Goal: Information Seeking & Learning: Learn about a topic

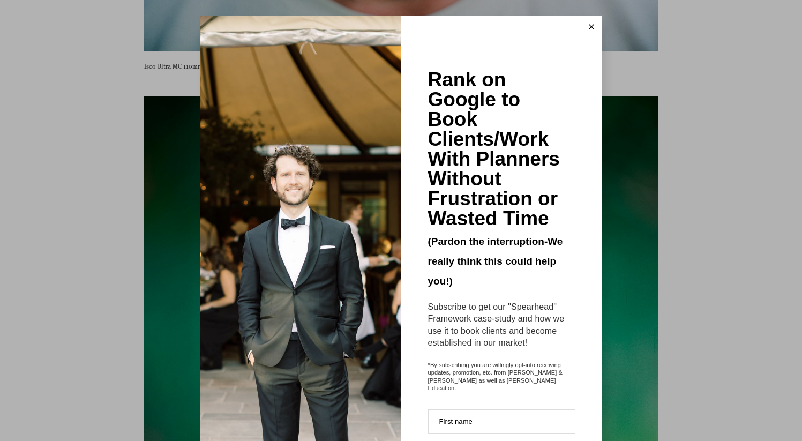
scroll to position [4377, 0]
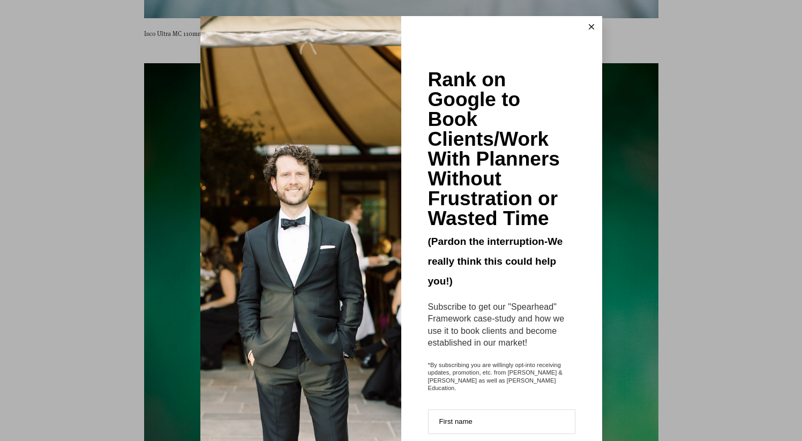
click at [592, 28] on line at bounding box center [591, 27] width 5 height 5
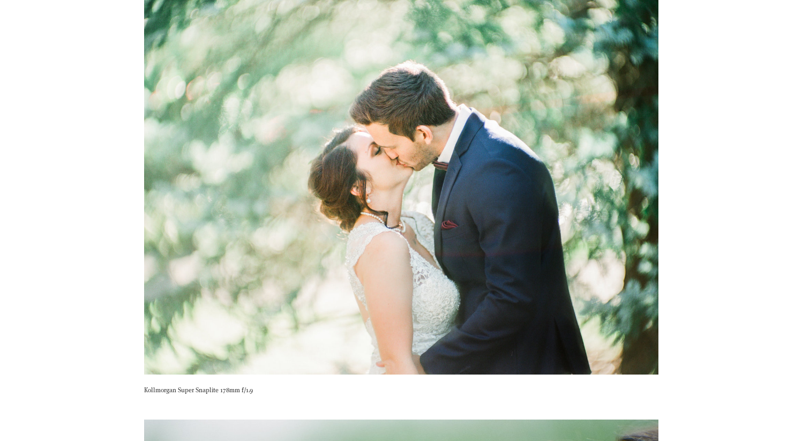
scroll to position [5157, 0]
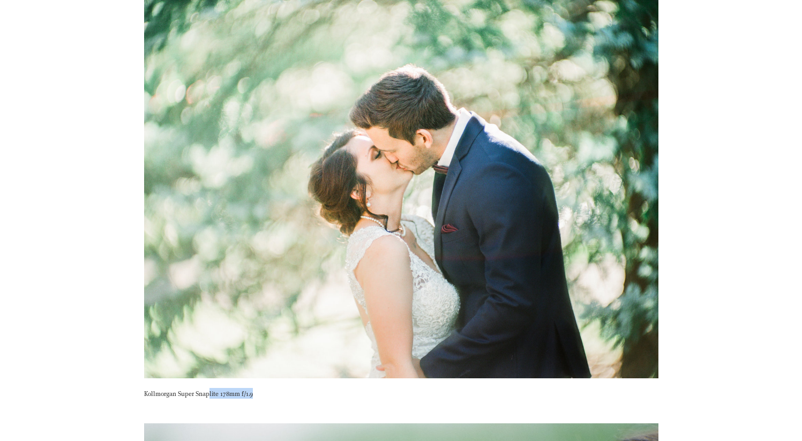
drag, startPoint x: 255, startPoint y: 393, endPoint x: 208, endPoint y: 392, distance: 46.6
click at [208, 392] on p "Kollmorgan Super Snaplite 178mm f/1.9" at bounding box center [401, 393] width 514 height 11
drag, startPoint x: 218, startPoint y: 393, endPoint x: 138, endPoint y: 396, distance: 80.4
click at [138, 396] on div "Kollmorgan Super Snaplite 178mm f/1.9" at bounding box center [401, 181] width 532 height 464
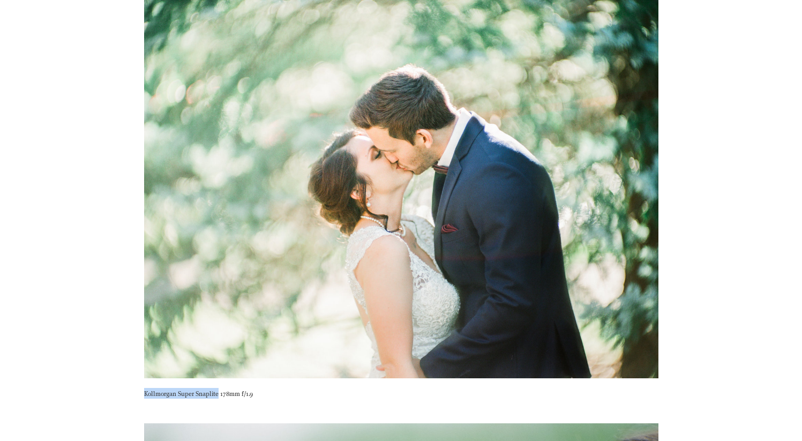
copy p "Kollmorgan Super Snaplite"
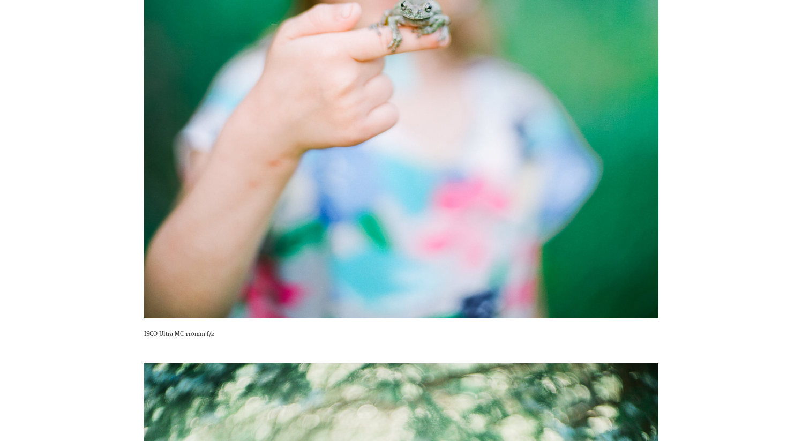
scroll to position [4825, 0]
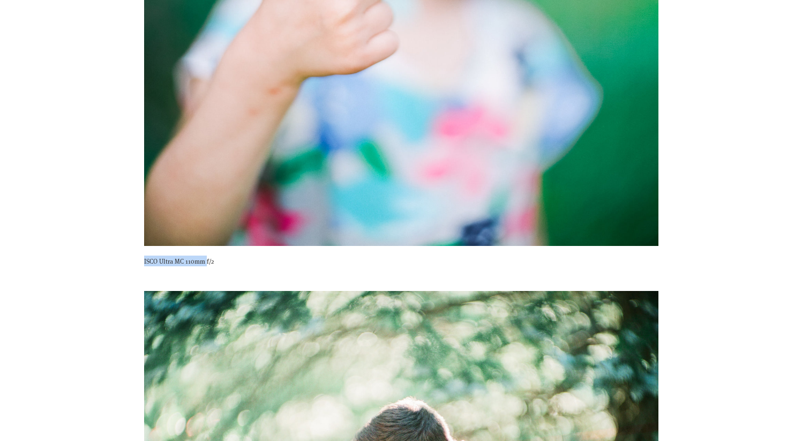
drag, startPoint x: 205, startPoint y: 262, endPoint x: 143, endPoint y: 264, distance: 61.6
copy p "ISCO Ultra MC 110mm"
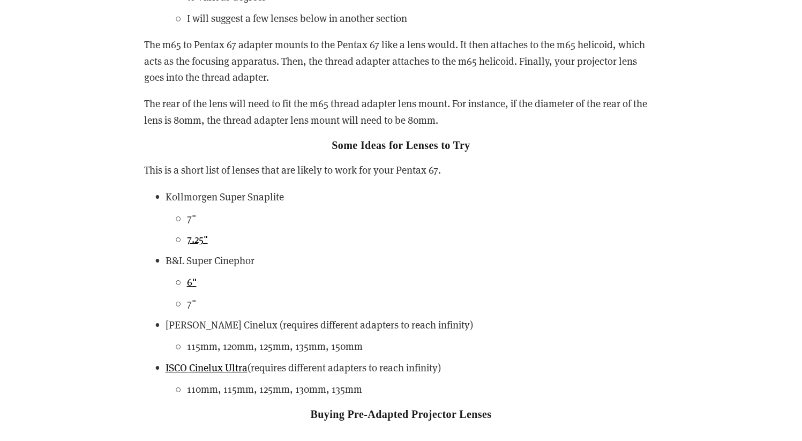
scroll to position [2500, 0]
drag, startPoint x: 247, startPoint y: 323, endPoint x: 163, endPoint y: 326, distance: 84.2
click at [166, 326] on p "[PERSON_NAME] Cinelux (requires different adapters to reach infinity)" at bounding box center [412, 324] width 493 height 16
copy p "[PERSON_NAME] Cinelux"
drag, startPoint x: 262, startPoint y: 259, endPoint x: 166, endPoint y: 260, distance: 97.0
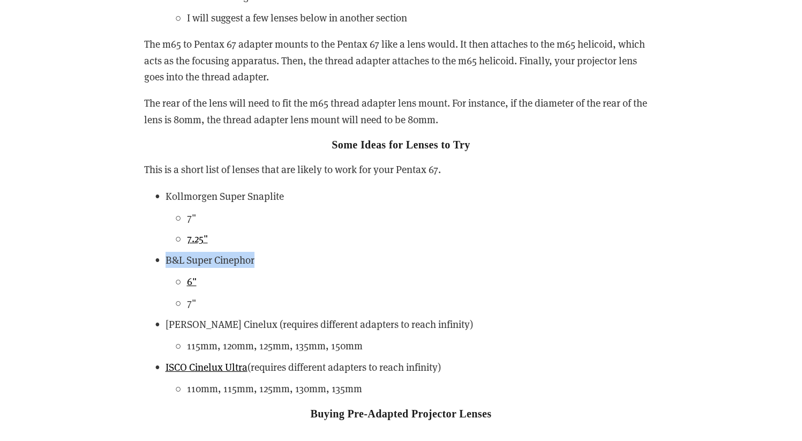
click at [166, 260] on p "B&L Super Cinephor" at bounding box center [412, 260] width 493 height 16
copy p "B&L Super Cinephor"
